Goal: Information Seeking & Learning: Learn about a topic

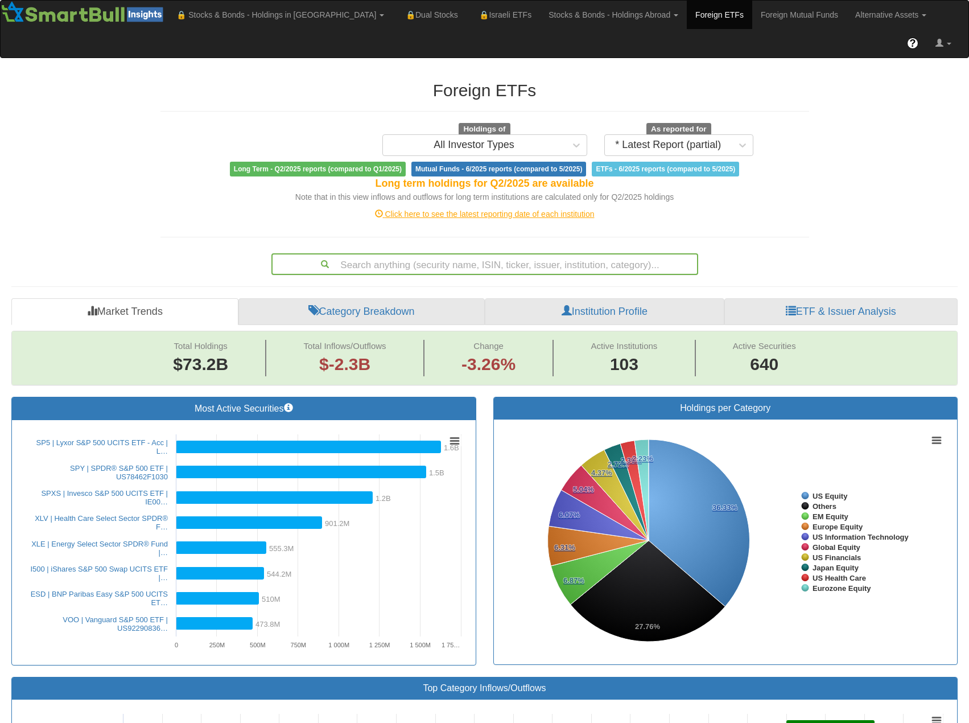
click at [450, 254] on div "Search anything (security name, ISIN, ticker, issuer, institution, category)..." at bounding box center [485, 263] width 425 height 19
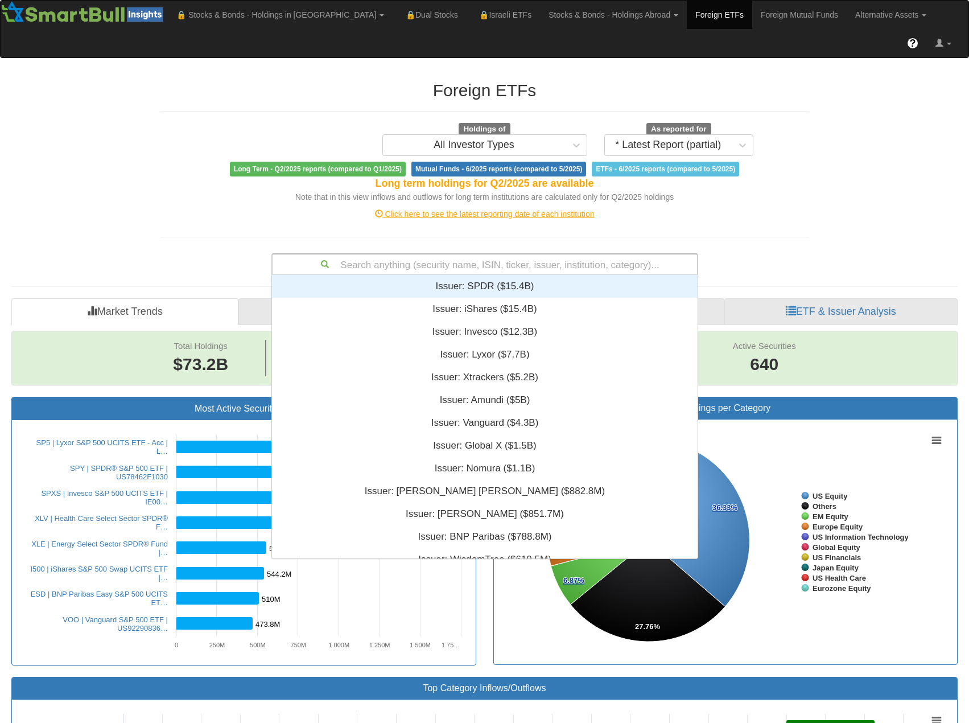
scroll to position [275, 417]
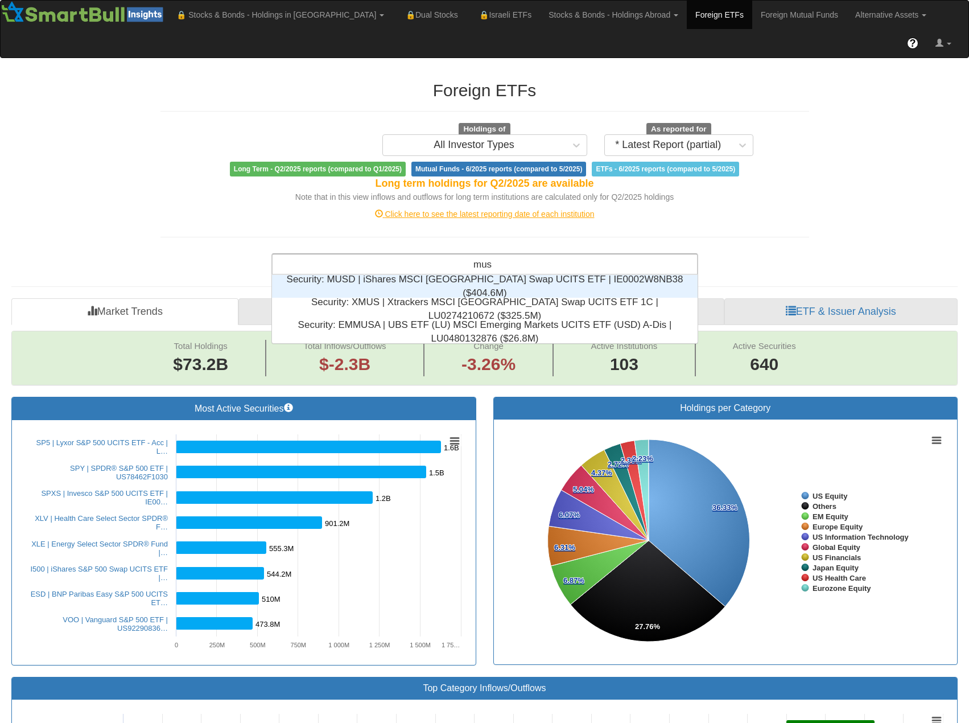
type input "musd"
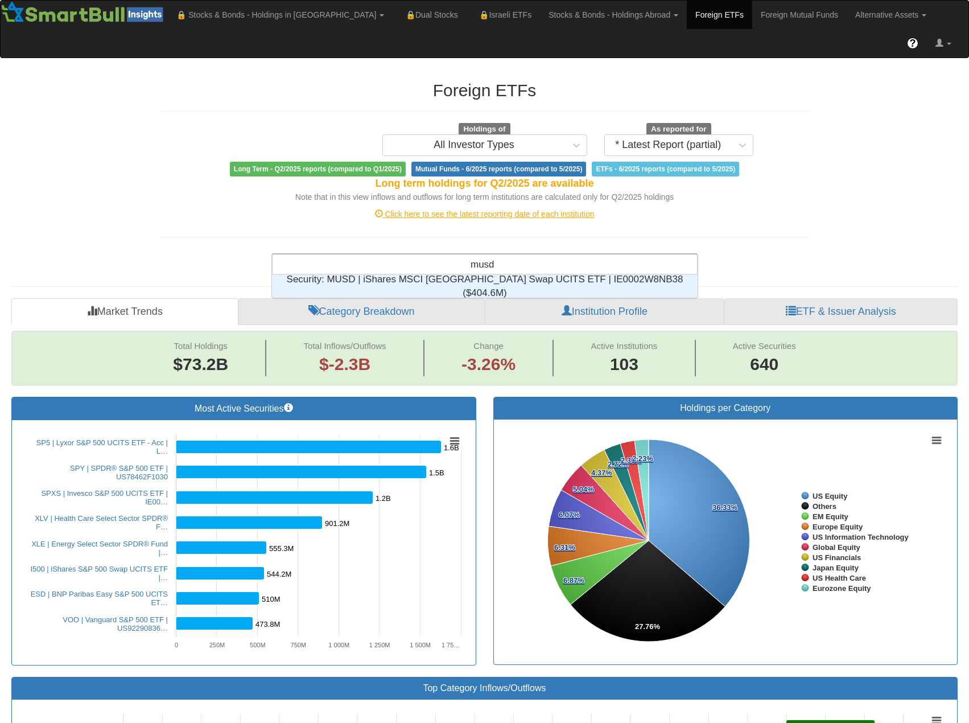
scroll to position [14, 417]
click at [512, 275] on div "Security: ‎MUSD | iShares MSCI USA Swap UCITS ETF | IE0002W8NB38 ‎($404.6M)‏" at bounding box center [485, 286] width 426 height 23
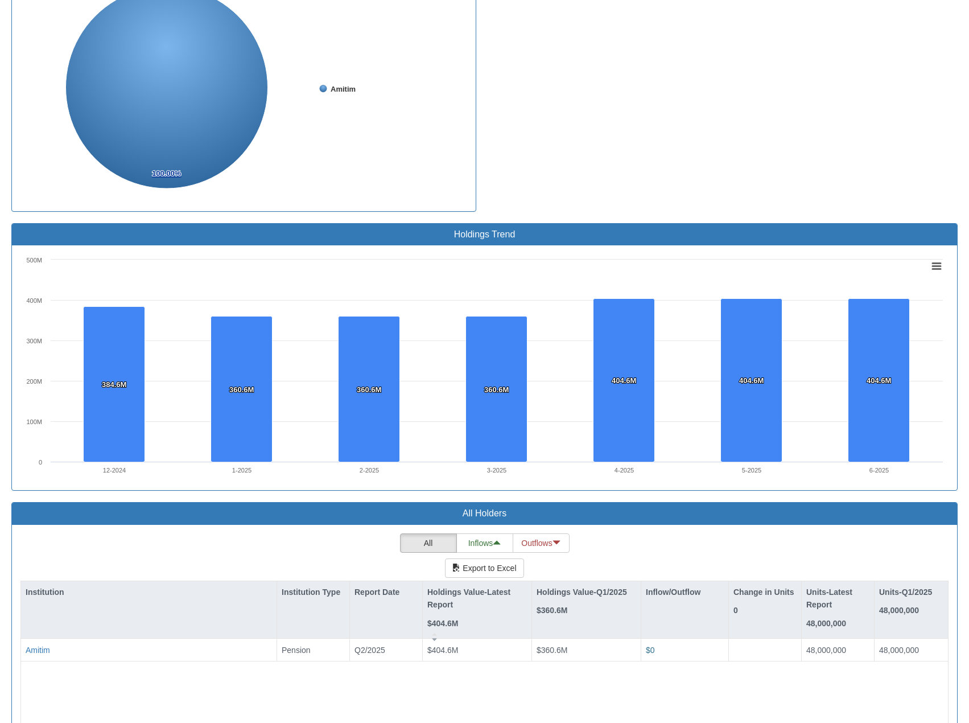
scroll to position [649, 0]
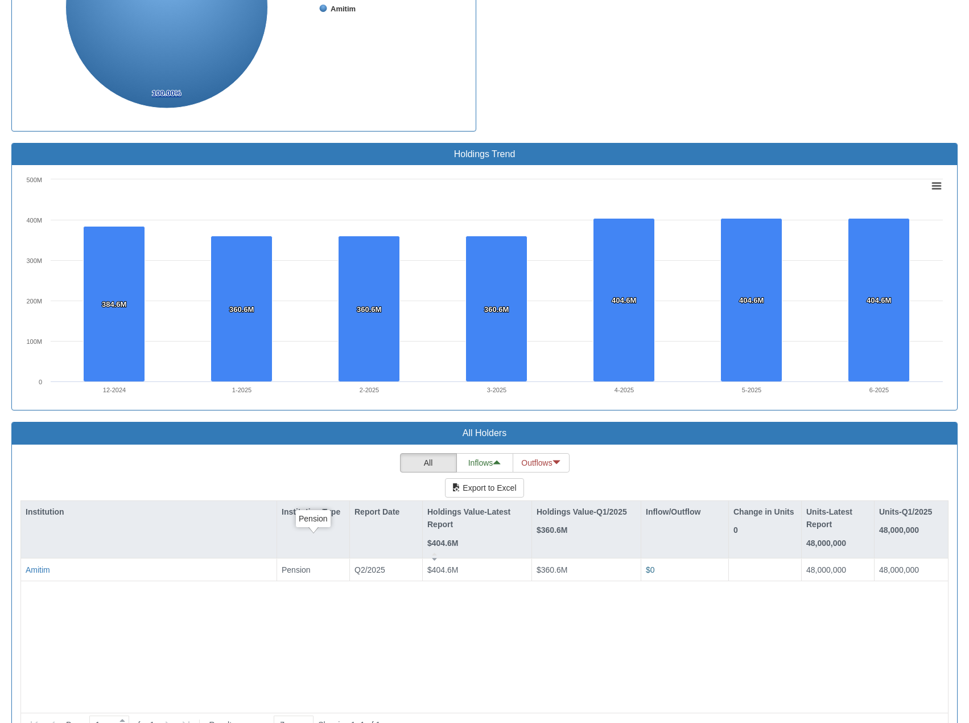
click at [296, 594] on div "Amitim Pension Q2/2025 $404.6M $360.6M $0 48,000,000 48,000,000" at bounding box center [484, 631] width 927 height 146
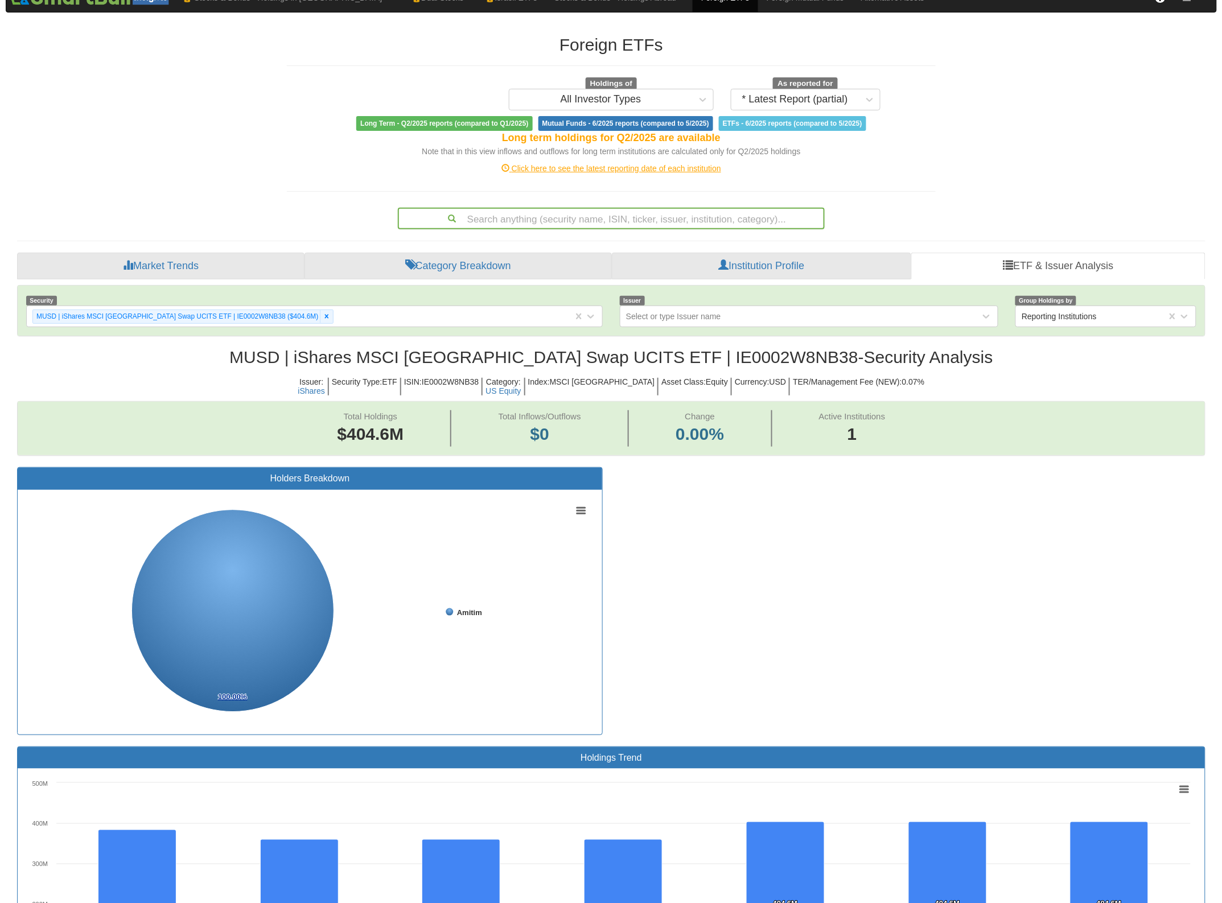
scroll to position [0, 0]
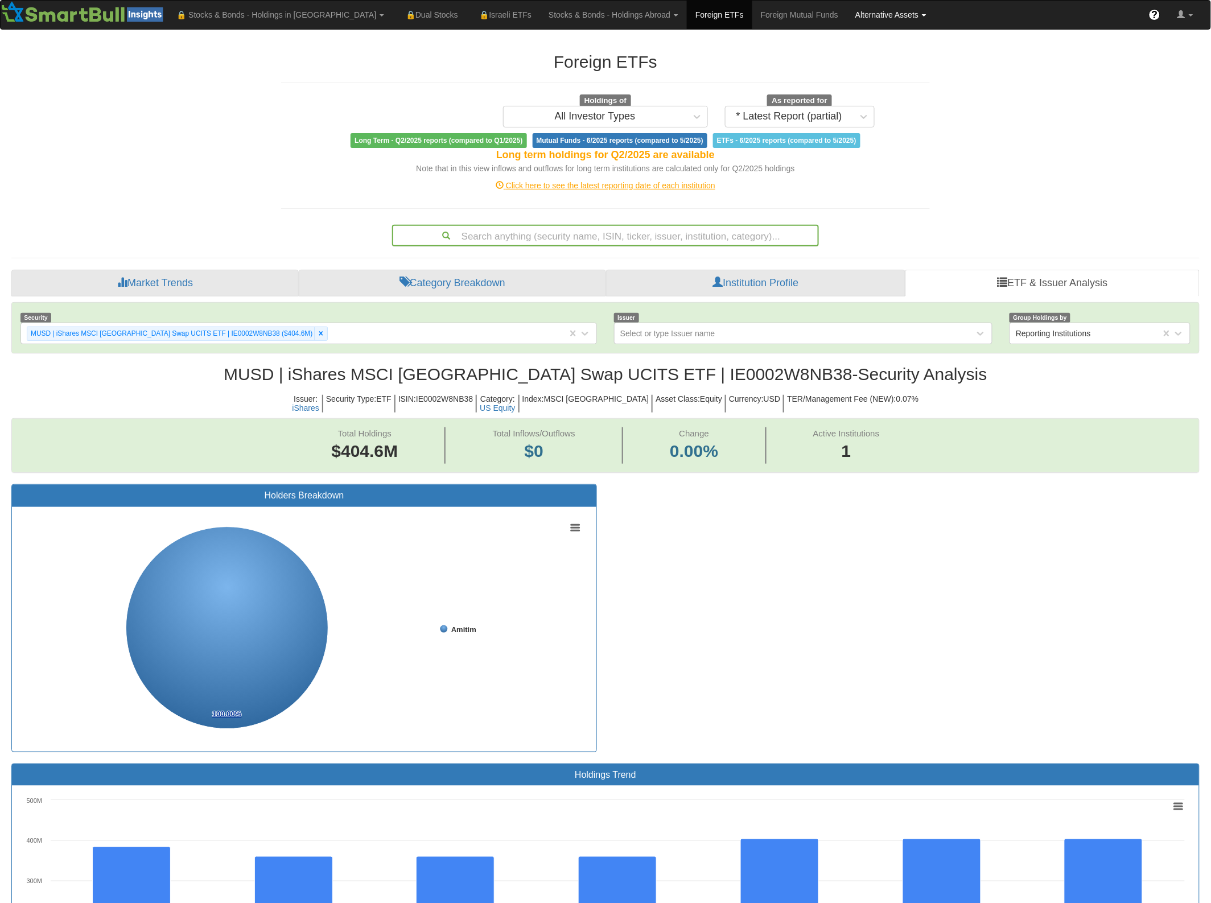
click at [848, 13] on link "Alternative Assets" at bounding box center [891, 15] width 88 height 28
click at [847, 43] on link "Funds" at bounding box center [905, 39] width 117 height 15
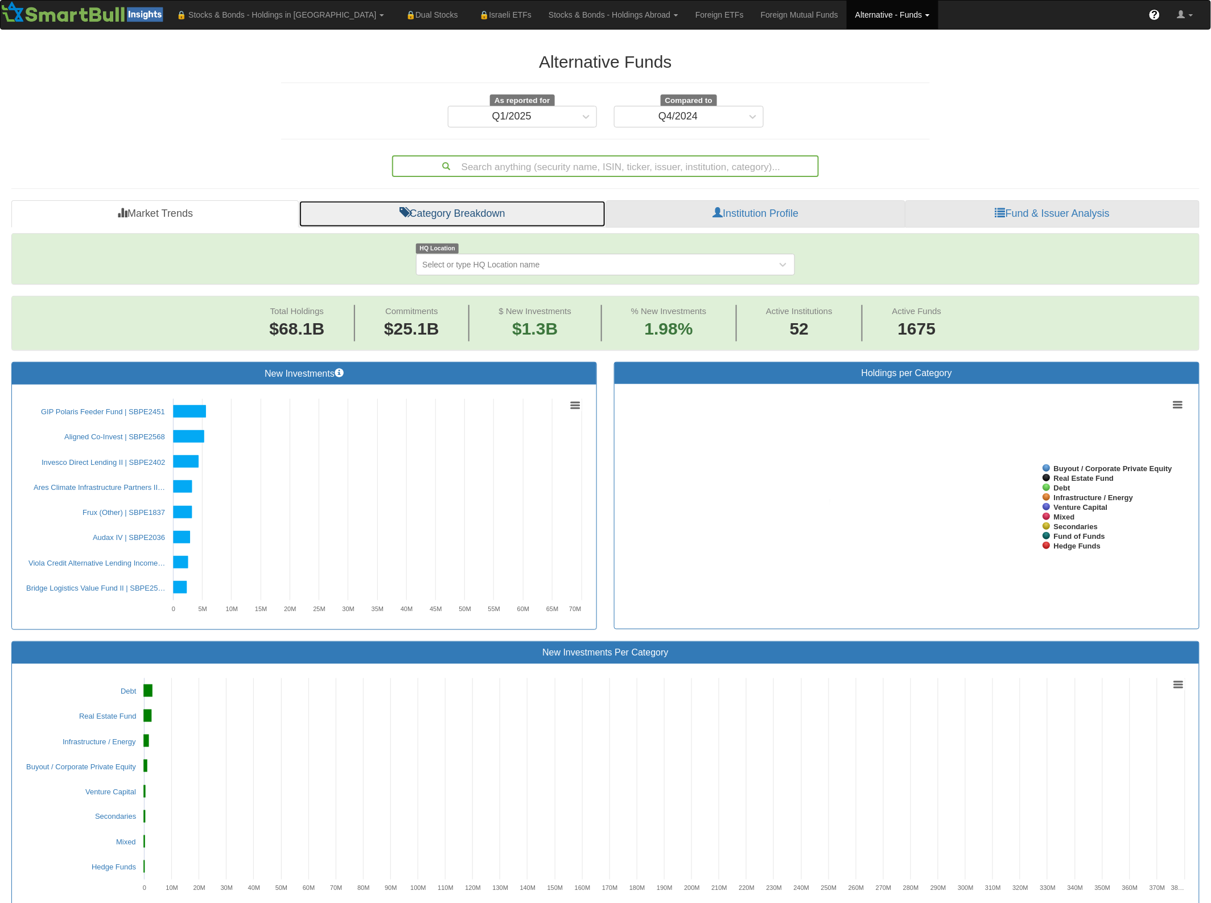
click at [473, 212] on link "Category Breakdown" at bounding box center [452, 213] width 307 height 27
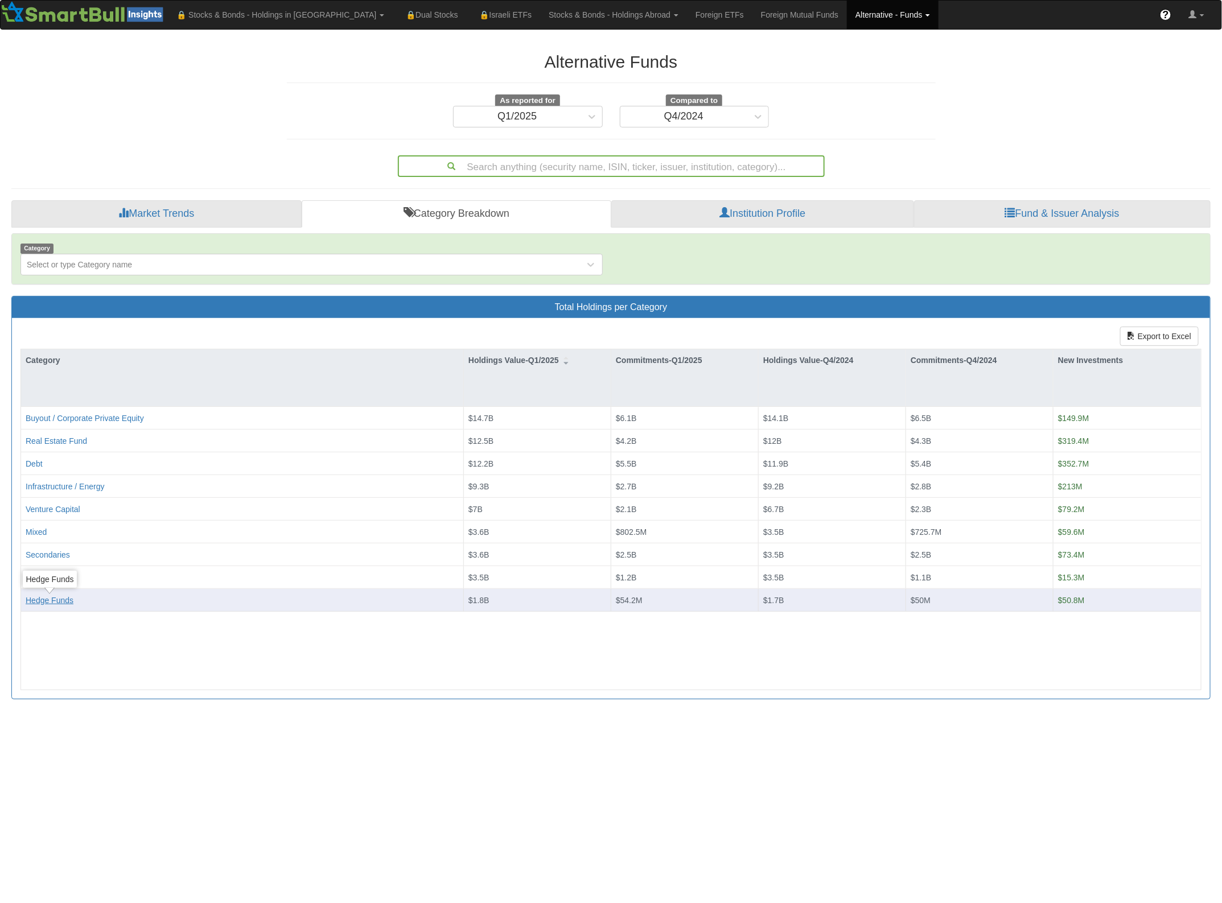
click at [55, 606] on div "Hedge Funds" at bounding box center [50, 600] width 48 height 11
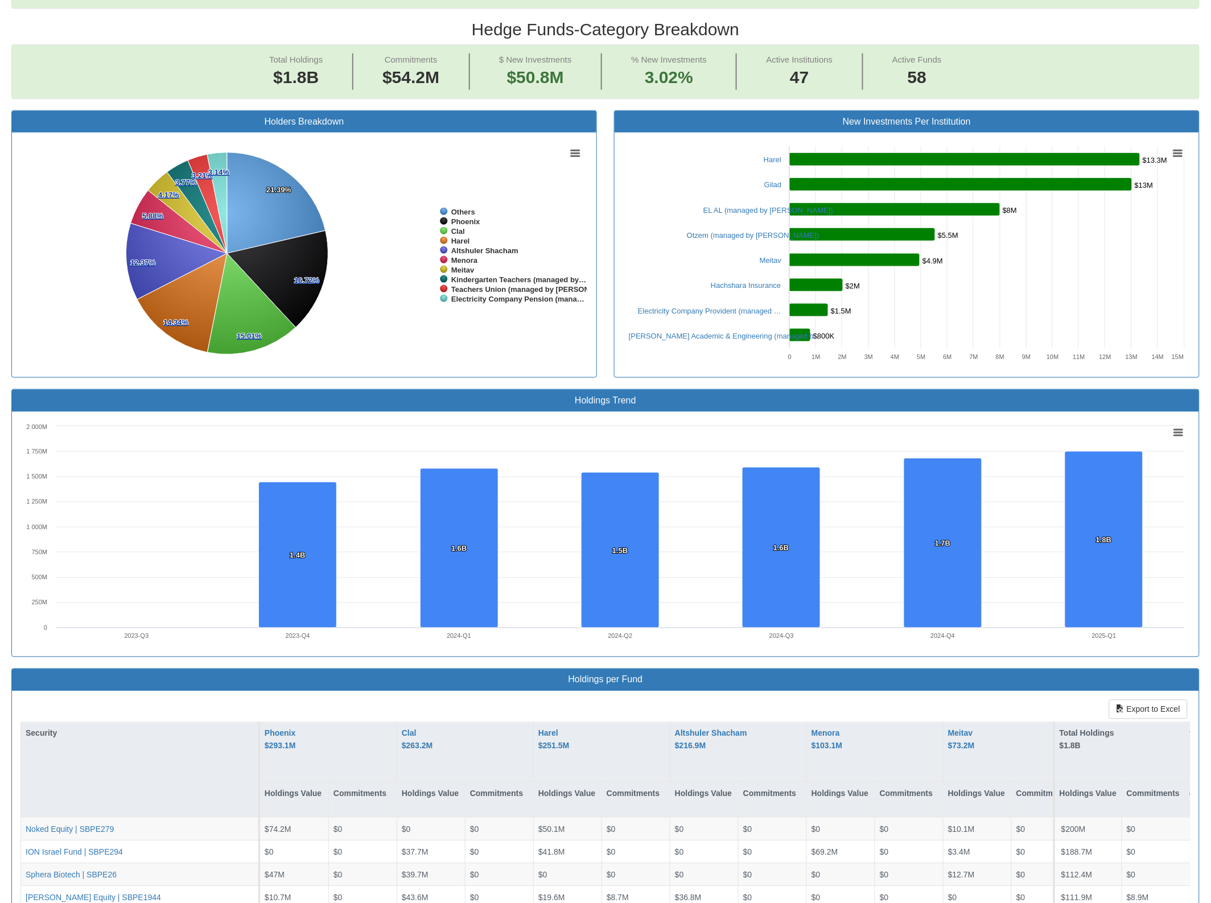
scroll to position [569, 0]
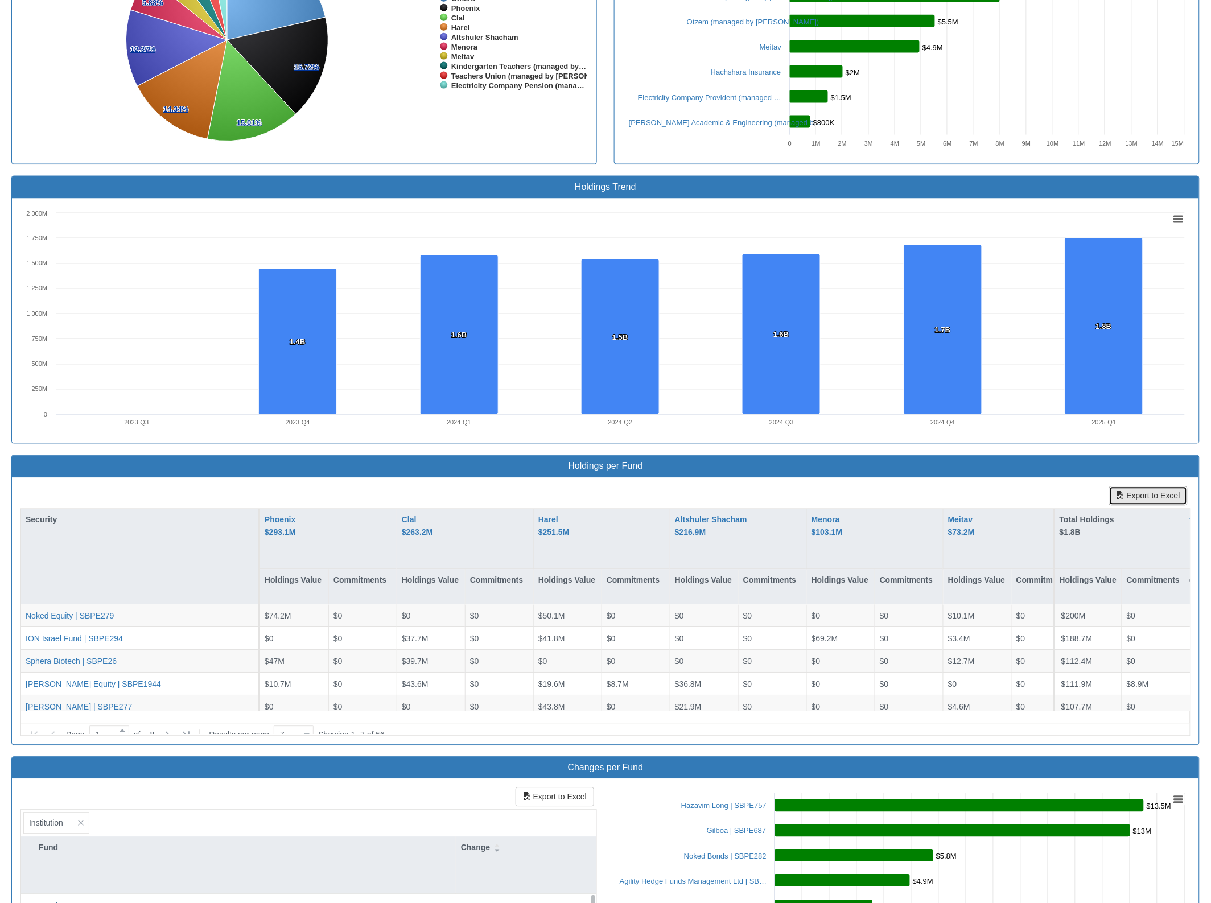
click at [1145, 501] on button "Export to Excel" at bounding box center [1148, 496] width 79 height 19
